Goal: Task Accomplishment & Management: Manage account settings

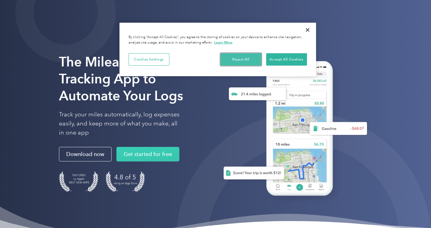
click at [243, 59] on button "Reject All" at bounding box center [241, 59] width 41 height 13
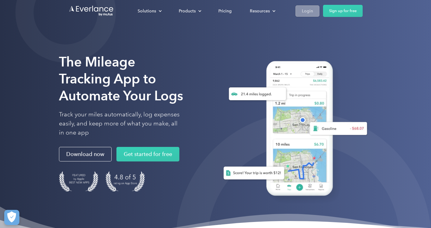
click at [311, 11] on div "Login" at bounding box center [307, 11] width 11 height 8
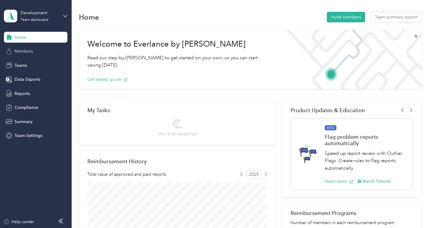
click at [27, 53] on span "Members" at bounding box center [24, 51] width 18 height 6
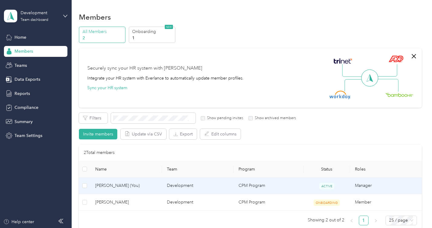
click at [129, 185] on span "[PERSON_NAME] (You)" at bounding box center [126, 185] width 62 height 7
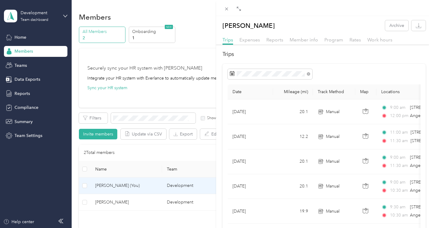
click at [19, 39] on div "[PERSON_NAME] Archive Trips Expenses Reports Member info Program Rates Work hou…" at bounding box center [216, 114] width 432 height 228
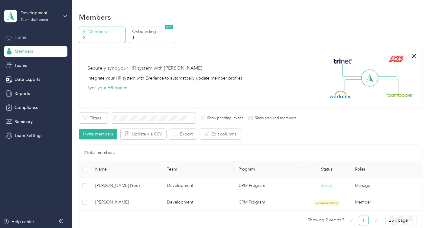
click at [20, 36] on span "Home" at bounding box center [21, 37] width 12 height 6
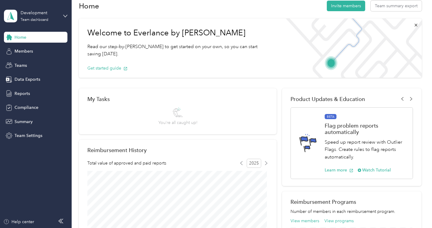
scroll to position [15, 0]
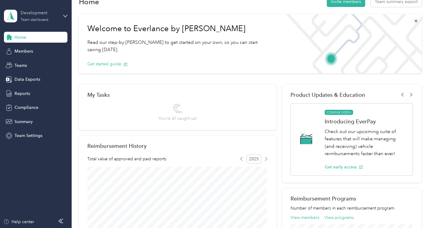
click at [42, 13] on div "Development" at bounding box center [40, 13] width 38 height 6
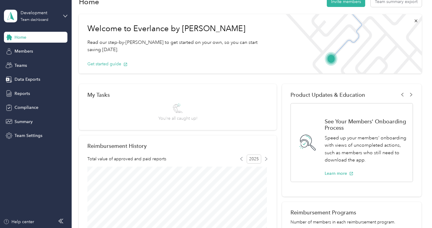
click at [36, 50] on div "Team dashboard" at bounding box center [67, 46] width 119 height 11
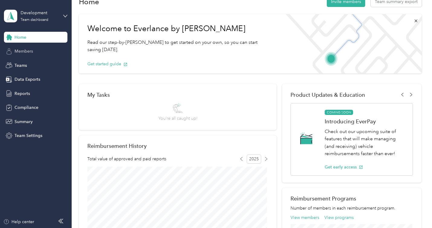
click at [28, 51] on span "Members" at bounding box center [24, 51] width 18 height 6
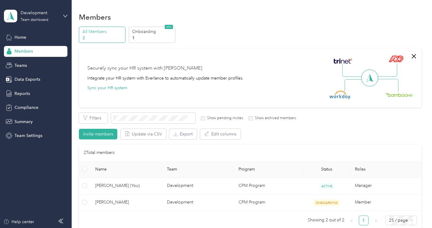
click at [105, 30] on p "All Members" at bounding box center [103, 31] width 41 height 6
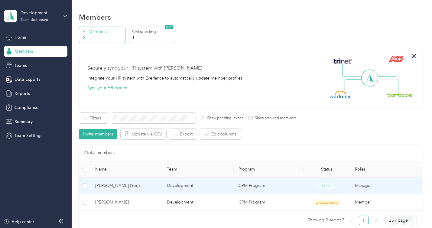
click at [149, 186] on span "[PERSON_NAME] (You)" at bounding box center [126, 185] width 62 height 7
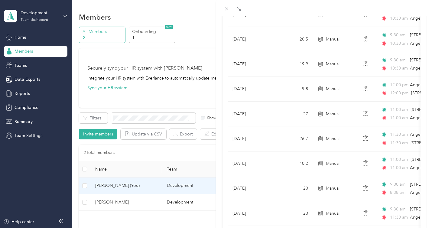
scroll to position [544, 0]
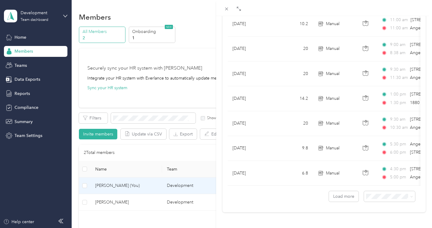
click at [21, 66] on div "[PERSON_NAME] Archive Trips Expenses Reports Member info Program Rates Work hou…" at bounding box center [216, 114] width 432 height 228
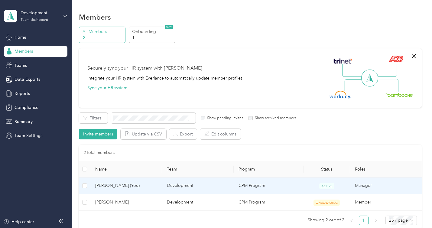
scroll to position [77, 0]
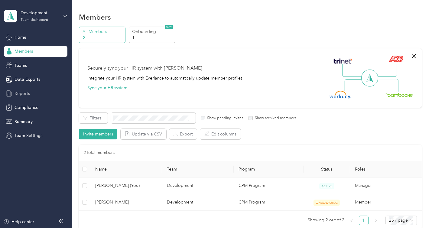
click at [22, 95] on span "Reports" at bounding box center [22, 93] width 15 height 6
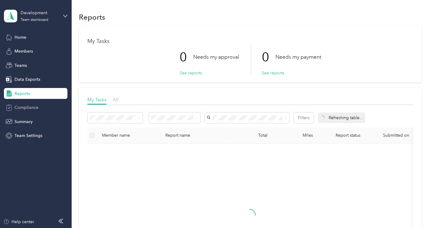
click at [21, 106] on span "Compliance" at bounding box center [27, 107] width 24 height 6
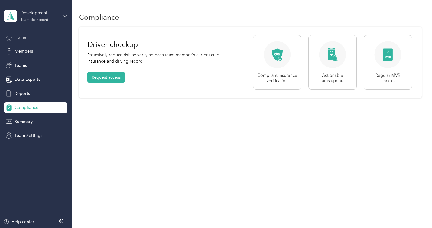
click at [24, 38] on span "Home" at bounding box center [21, 37] width 12 height 6
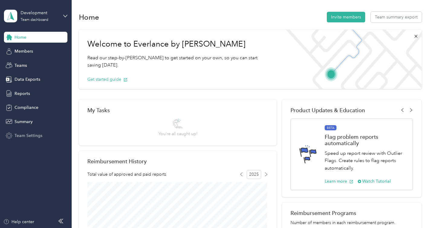
click at [27, 137] on span "Team Settings" at bounding box center [29, 135] width 28 height 6
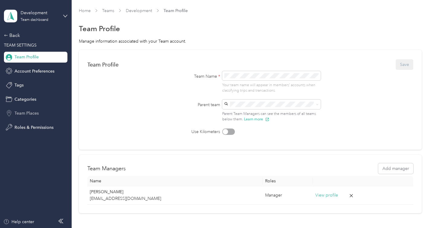
click at [28, 113] on span "Team Places" at bounding box center [27, 113] width 24 height 6
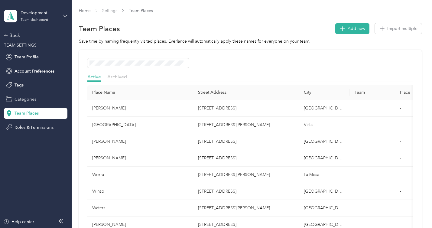
click at [28, 99] on span "Categories" at bounding box center [26, 99] width 22 height 6
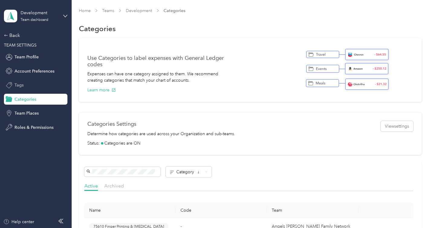
click at [23, 86] on span "Tags" at bounding box center [19, 85] width 9 height 6
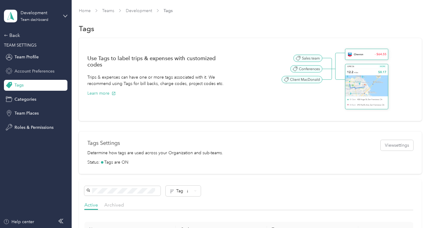
click at [35, 73] on span "Account Preferences" at bounding box center [35, 71] width 40 height 6
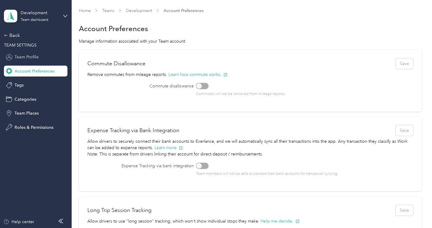
click at [31, 57] on span "Team Profile" at bounding box center [27, 57] width 24 height 6
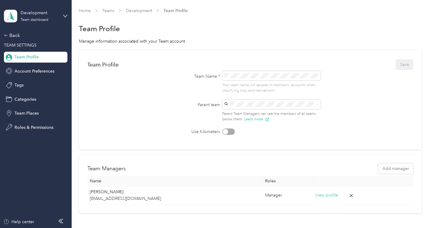
click at [31, 57] on span "Team Profile" at bounding box center [27, 57] width 24 height 6
click at [15, 35] on div "Back" at bounding box center [34, 35] width 60 height 7
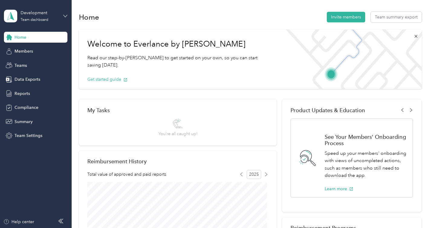
click at [65, 15] on icon at bounding box center [65, 16] width 4 height 4
click at [33, 61] on div "Personal dashboard" at bounding box center [28, 60] width 38 height 6
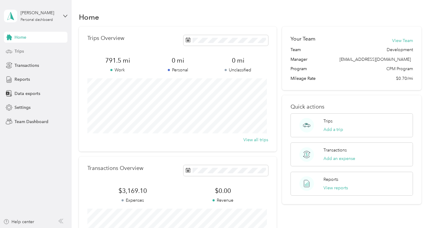
click at [22, 51] on span "Trips" at bounding box center [19, 51] width 9 height 6
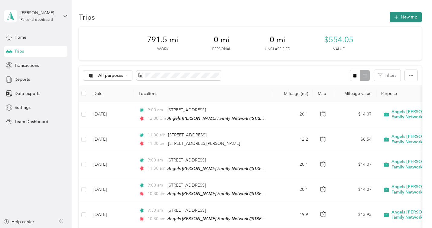
click at [408, 16] on button "New trip" at bounding box center [406, 17] width 32 height 11
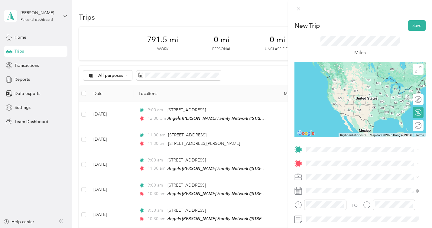
click at [352, 89] on span "[STREET_ADDRESS][US_STATE]" at bounding box center [348, 86] width 60 height 5
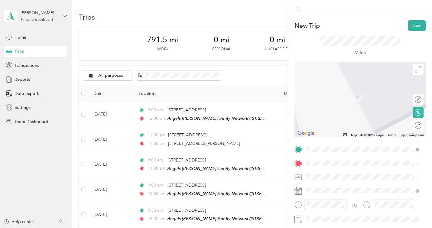
click at [369, 97] on div "TEAM Angels [PERSON_NAME] Family Network [STREET_ADDRESS][US_STATE]" at bounding box center [368, 97] width 100 height 18
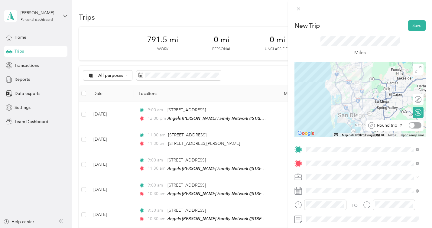
click at [414, 126] on div at bounding box center [415, 125] width 13 height 6
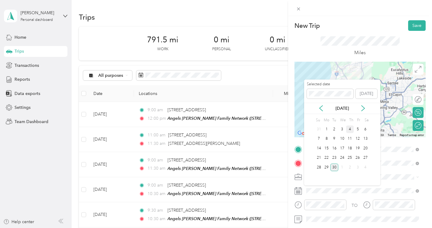
click at [350, 130] on div "4" at bounding box center [350, 130] width 8 height 8
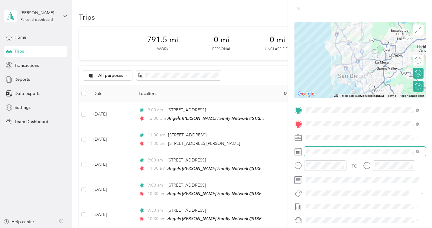
scroll to position [57, 0]
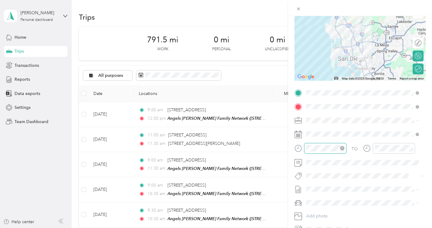
click at [304, 149] on div at bounding box center [321, 148] width 52 height 11
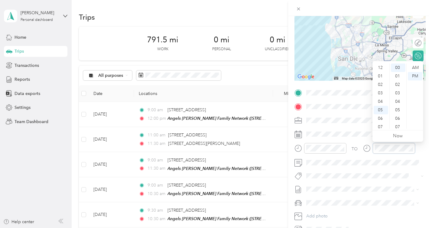
scroll to position [36, 0]
click at [372, 148] on div at bounding box center [389, 148] width 52 height 11
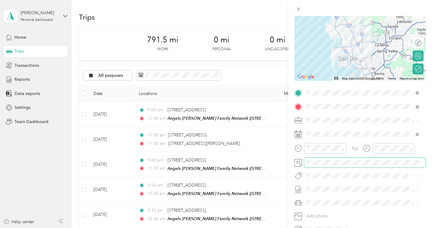
click at [326, 165] on span at bounding box center [365, 163] width 122 height 10
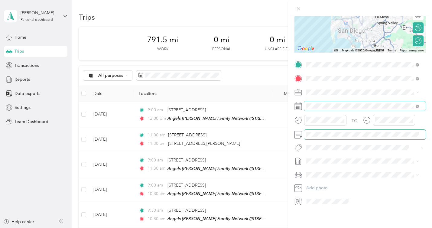
scroll to position [0, 0]
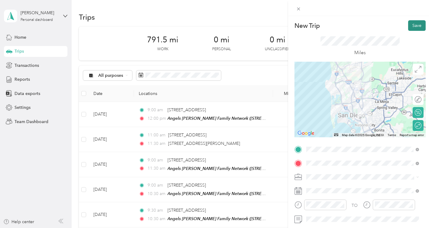
click at [413, 26] on button "Save" at bounding box center [417, 25] width 18 height 11
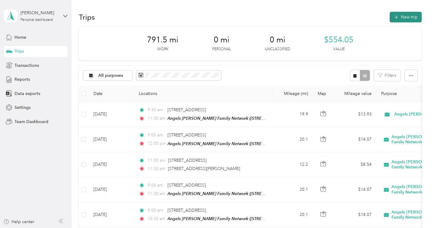
click at [406, 19] on button "New trip" at bounding box center [406, 17] width 32 height 11
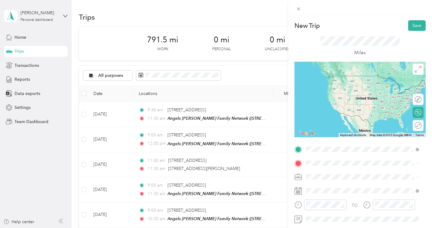
click at [340, 91] on span "[STREET_ADDRESS][US_STATE]" at bounding box center [348, 88] width 60 height 5
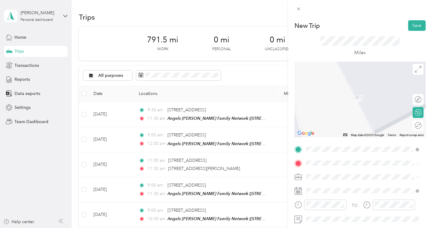
click at [378, 101] on span "[STREET_ADDRESS][US_STATE]" at bounding box center [348, 103] width 60 height 5
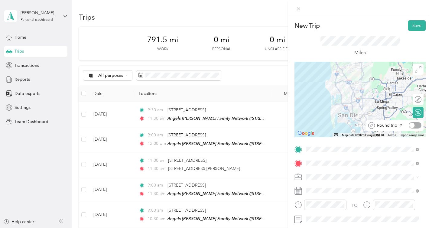
click at [414, 125] on div at bounding box center [415, 125] width 13 height 6
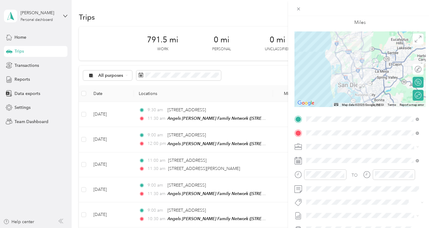
scroll to position [33, 0]
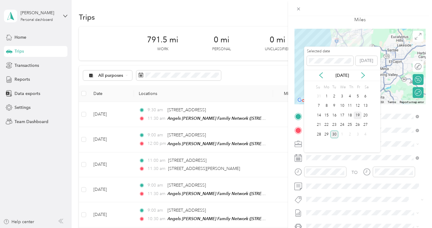
click at [359, 116] on div "19" at bounding box center [358, 116] width 8 height 8
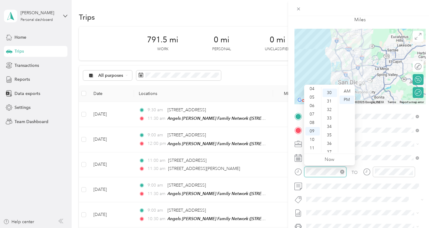
scroll to position [254, 0]
click at [348, 91] on div "AM" at bounding box center [347, 91] width 15 height 8
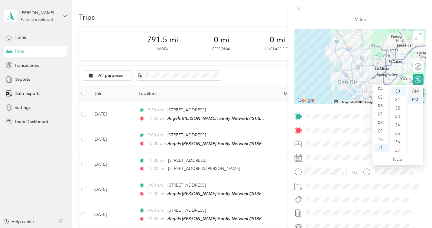
click at [417, 91] on div "AM" at bounding box center [415, 91] width 15 height 8
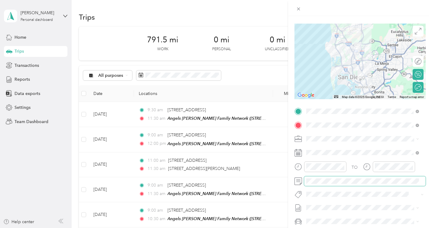
scroll to position [0, 0]
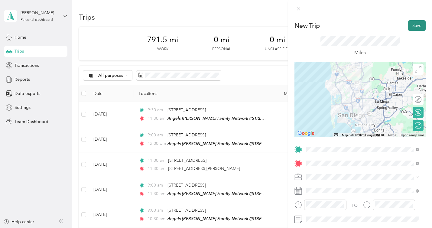
click at [413, 27] on button "Save" at bounding box center [417, 25] width 18 height 11
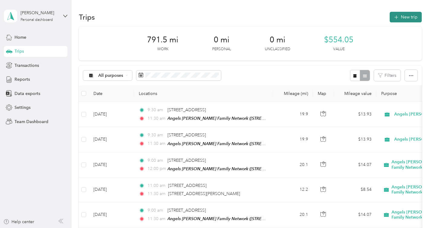
click at [405, 18] on button "New trip" at bounding box center [406, 17] width 32 height 11
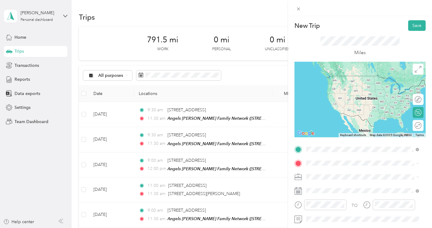
click at [373, 79] on span "[STREET_ADDRESS][US_STATE]" at bounding box center [348, 75] width 60 height 5
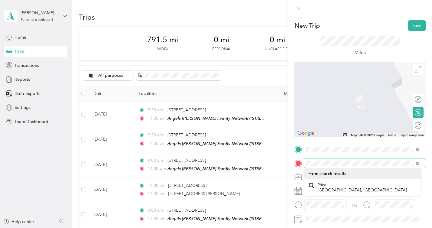
click at [303, 163] on div at bounding box center [360, 164] width 131 height 10
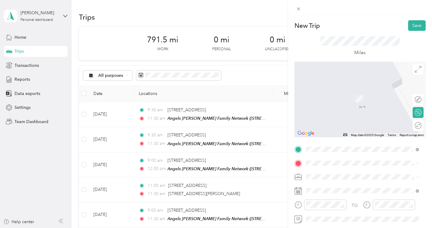
click at [364, 92] on span "[STREET_ADDRESS][US_STATE]" at bounding box center [348, 89] width 60 height 5
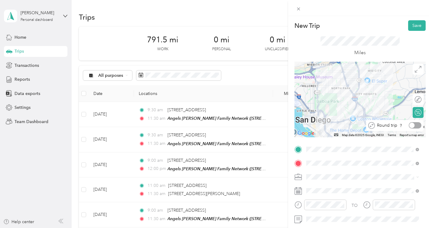
click at [414, 124] on div at bounding box center [415, 125] width 13 height 6
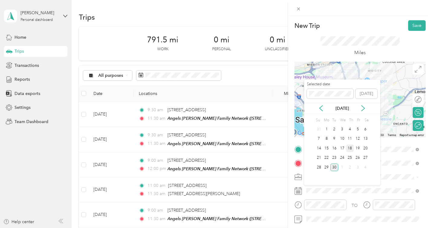
click at [350, 147] on div "18" at bounding box center [350, 149] width 8 height 8
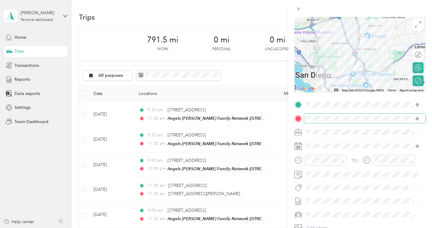
scroll to position [52, 0]
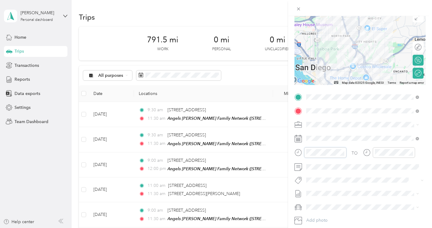
click at [300, 152] on div at bounding box center [321, 152] width 52 height 11
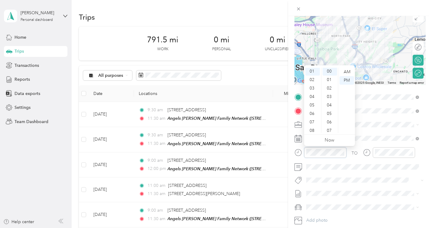
scroll to position [0, 0]
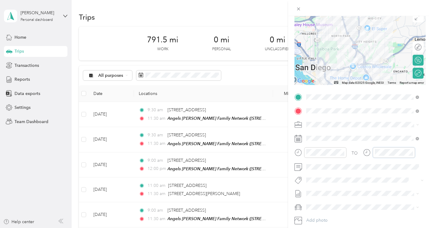
click at [369, 154] on div at bounding box center [389, 152] width 52 height 11
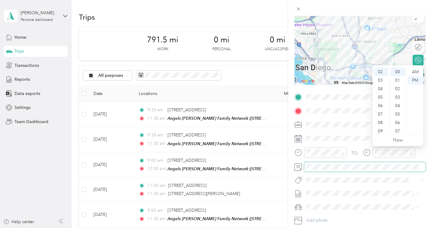
click at [393, 171] on span at bounding box center [365, 167] width 122 height 10
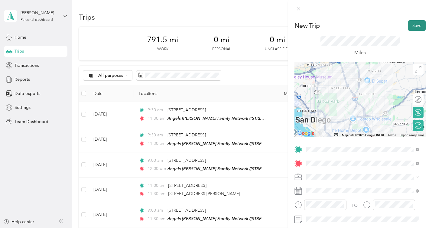
click at [414, 26] on button "Save" at bounding box center [417, 25] width 18 height 11
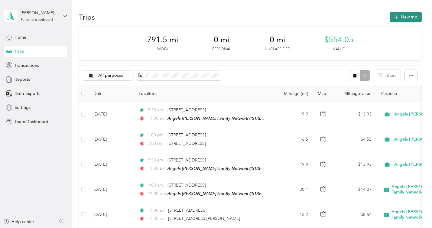
click at [408, 16] on button "New trip" at bounding box center [406, 17] width 32 height 11
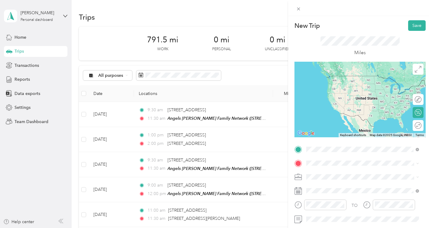
click at [357, 91] on span "[STREET_ADDRESS][US_STATE]" at bounding box center [348, 88] width 60 height 5
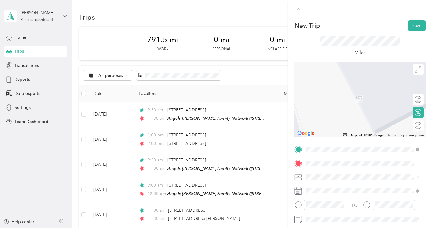
click at [360, 101] on span "[STREET_ADDRESS][US_STATE]" at bounding box center [348, 103] width 60 height 5
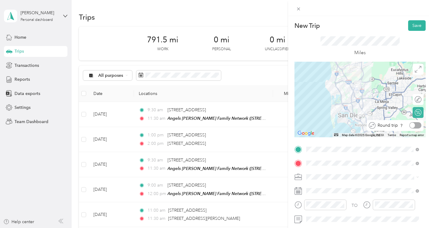
click at [414, 126] on div "Round trip" at bounding box center [399, 125] width 46 height 6
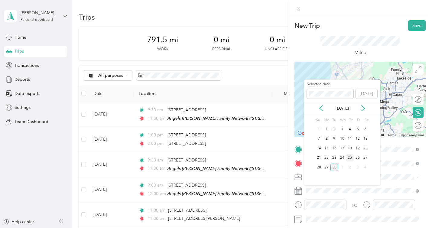
click at [351, 157] on div "25" at bounding box center [350, 158] width 8 height 8
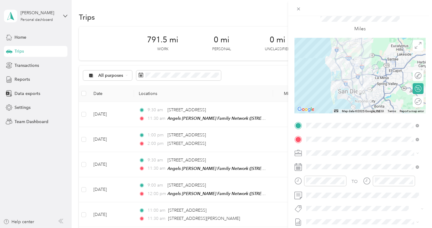
scroll to position [26, 0]
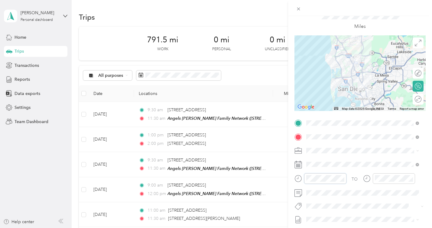
click at [299, 178] on div at bounding box center [321, 178] width 52 height 11
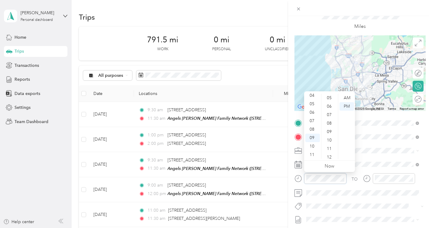
scroll to position [254, 0]
click at [350, 99] on div "AM" at bounding box center [347, 98] width 15 height 8
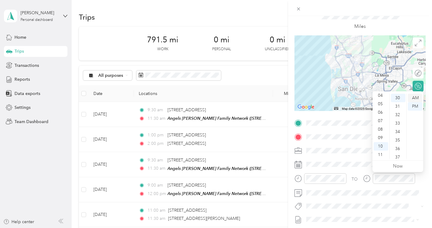
click at [416, 96] on div "AM" at bounding box center [415, 98] width 15 height 8
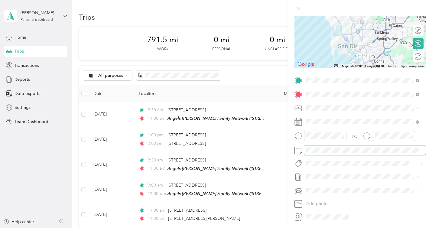
scroll to position [0, 0]
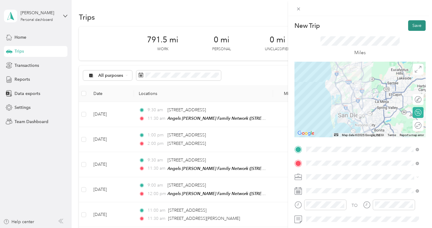
click at [414, 26] on button "Save" at bounding box center [417, 25] width 18 height 11
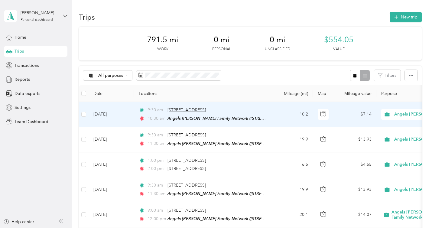
click at [206, 110] on span "[STREET_ADDRESS]" at bounding box center [187, 109] width 38 height 5
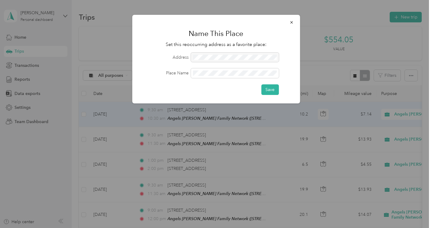
click at [284, 114] on div at bounding box center [216, 114] width 432 height 228
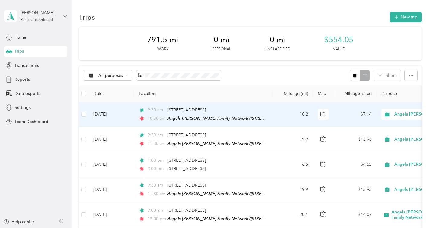
click at [117, 115] on td "[DATE]" at bounding box center [111, 114] width 45 height 25
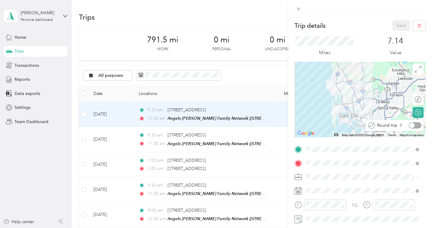
click at [414, 127] on div at bounding box center [415, 125] width 13 height 6
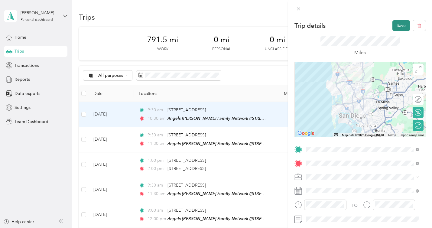
click at [396, 24] on button "Save" at bounding box center [402, 25] width 18 height 11
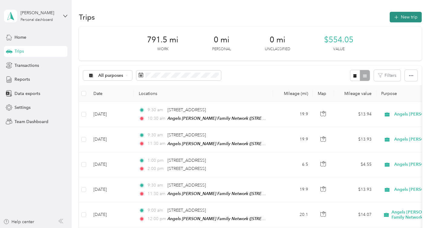
click at [404, 16] on button "New trip" at bounding box center [406, 17] width 32 height 11
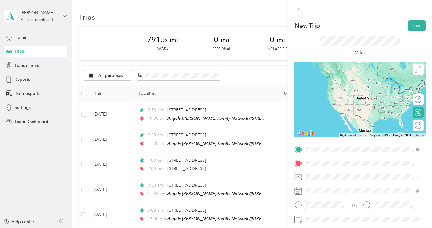
click at [335, 91] on span "[STREET_ADDRESS][US_STATE]" at bounding box center [348, 88] width 60 height 5
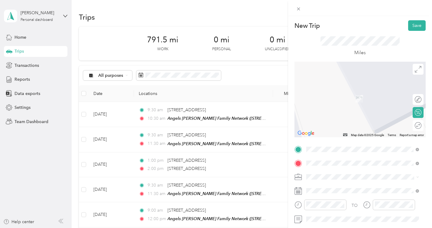
click at [378, 92] on span "[STREET_ADDRESS][US_STATE]" at bounding box center [348, 89] width 60 height 5
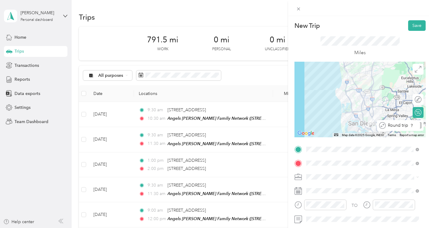
click at [414, 128] on div "Round trip" at bounding box center [404, 125] width 36 height 6
click at [414, 126] on div at bounding box center [415, 125] width 13 height 6
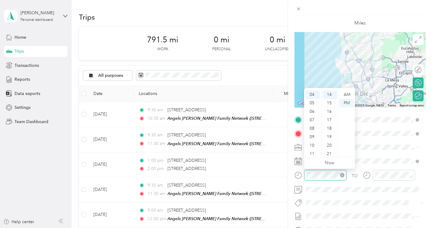
scroll to position [127, 0]
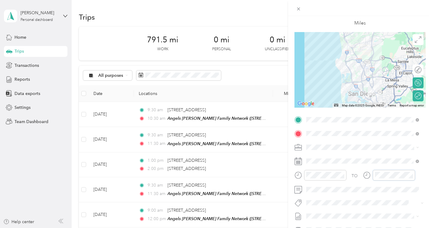
click at [368, 175] on div at bounding box center [389, 175] width 52 height 11
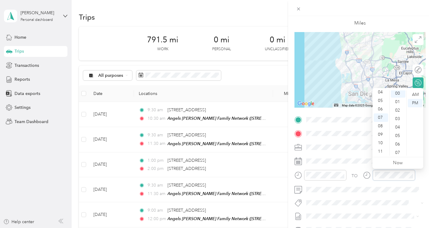
scroll to position [0, 0]
click at [427, 153] on form "New Trip Save This trip cannot be edited because it is either under review, app…" at bounding box center [360, 126] width 144 height 270
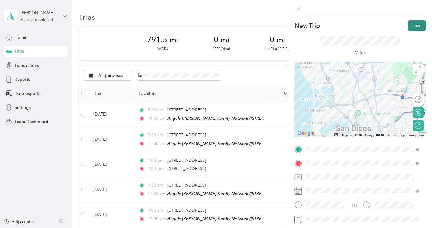
click at [412, 25] on button "Save" at bounding box center [417, 25] width 18 height 11
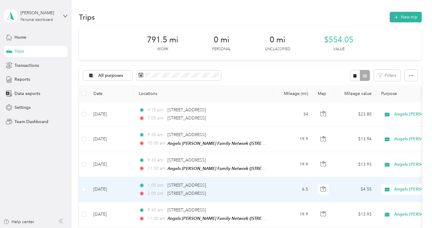
click at [157, 180] on td "1:00 pm [STREET_ADDRESS] 2:00 pm [STREET_ADDRESS]" at bounding box center [203, 189] width 139 height 25
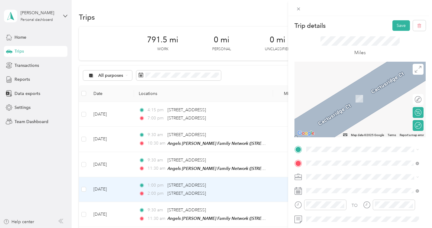
click at [348, 78] on span "[STREET_ADDRESS][US_STATE]" at bounding box center [348, 74] width 60 height 5
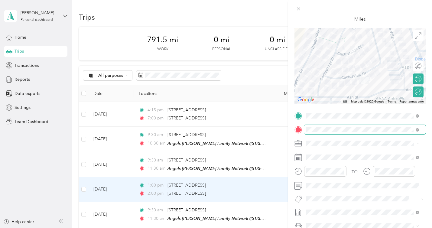
scroll to position [1, 0]
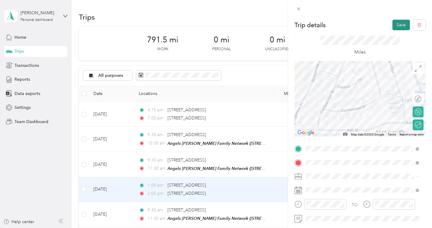
click at [396, 25] on button "Save" at bounding box center [402, 25] width 18 height 11
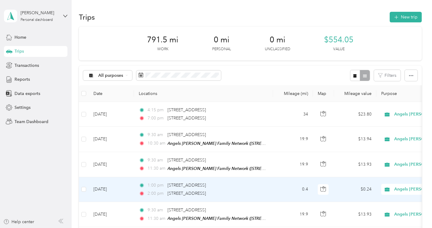
click at [120, 185] on td "[DATE]" at bounding box center [111, 189] width 45 height 25
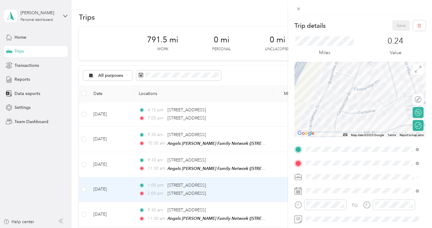
click at [35, 181] on div "Trip details Save This trip cannot be edited because it is either under review,…" at bounding box center [216, 114] width 432 height 228
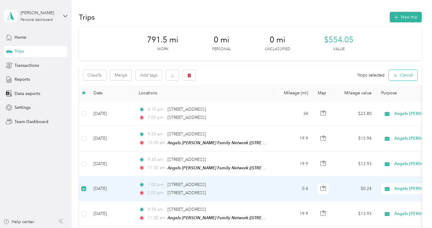
click at [406, 74] on button "Cancel" at bounding box center [403, 75] width 29 height 11
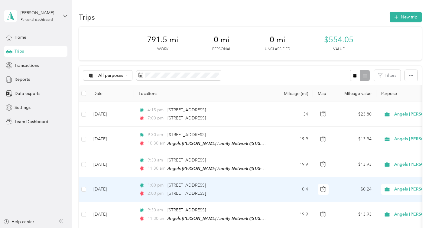
click at [126, 188] on td "[DATE]" at bounding box center [111, 189] width 45 height 25
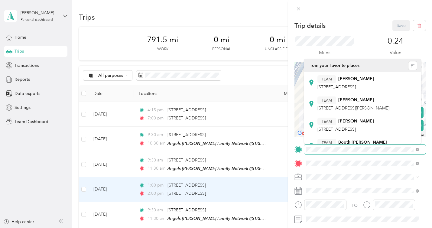
click at [295, 150] on div at bounding box center [360, 150] width 131 height 10
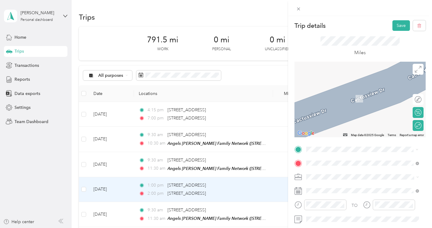
click at [355, 78] on span "[STREET_ADDRESS][US_STATE]" at bounding box center [348, 75] width 60 height 5
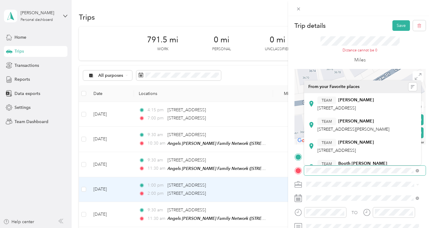
click at [318, 167] on span at bounding box center [365, 171] width 122 height 10
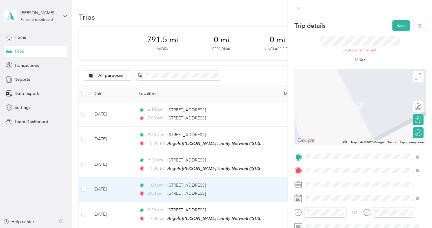
click at [363, 100] on span "[STREET_ADDRESS][US_STATE]" at bounding box center [348, 96] width 60 height 5
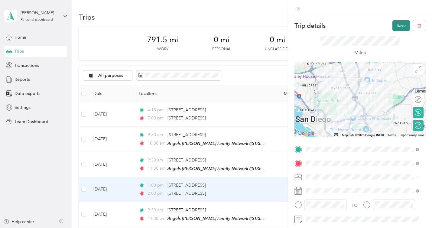
click at [396, 26] on button "Save" at bounding box center [402, 25] width 18 height 11
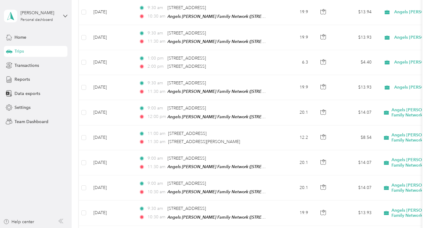
scroll to position [128, 0]
